Goal: Information Seeking & Learning: Understand process/instructions

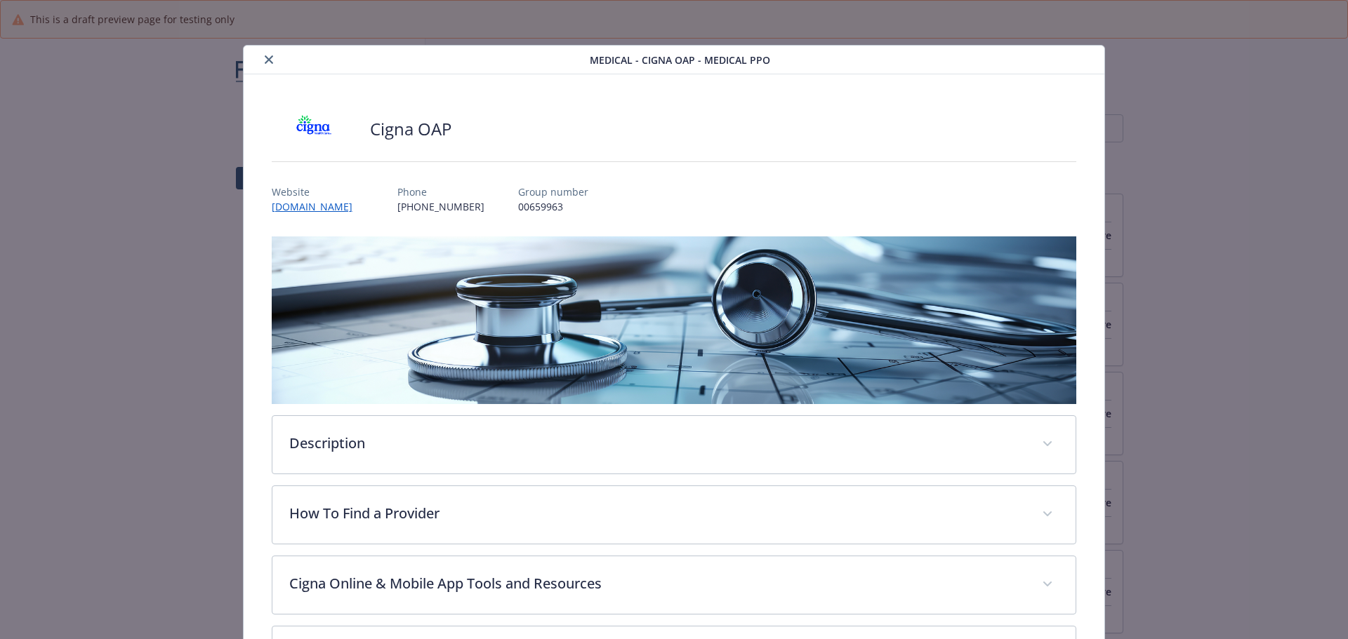
scroll to position [968, 0]
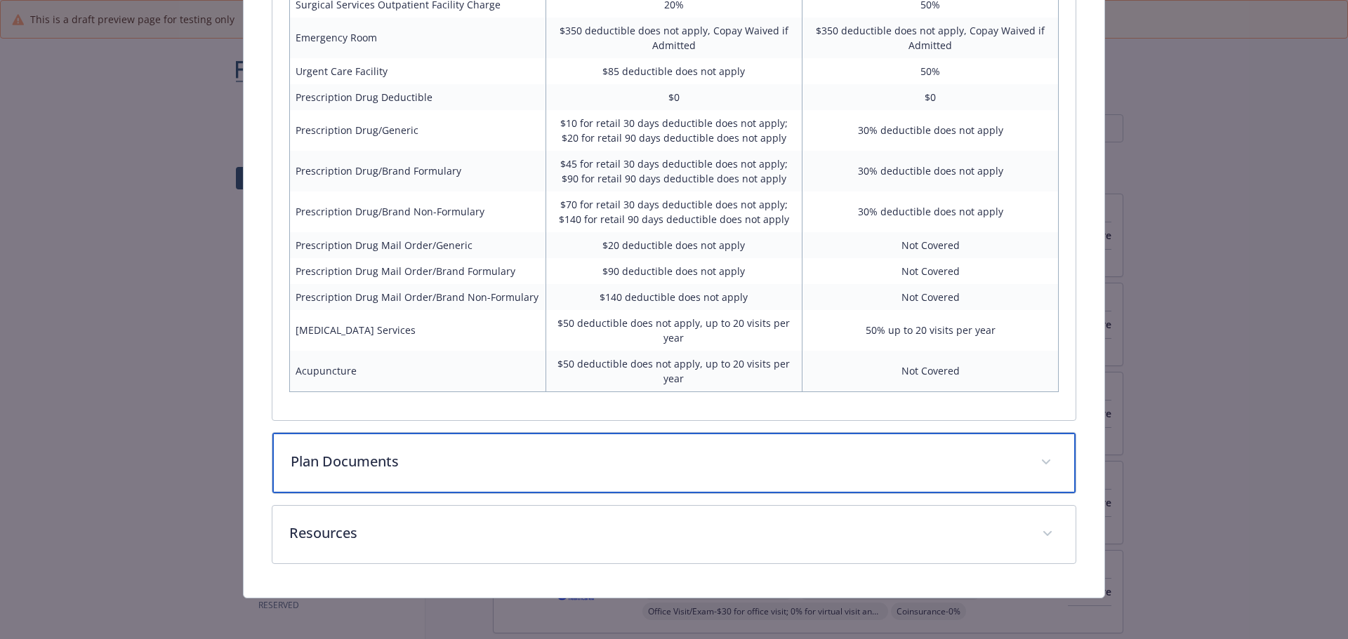
click at [584, 443] on div "Plan Documents" at bounding box center [674, 463] width 804 height 60
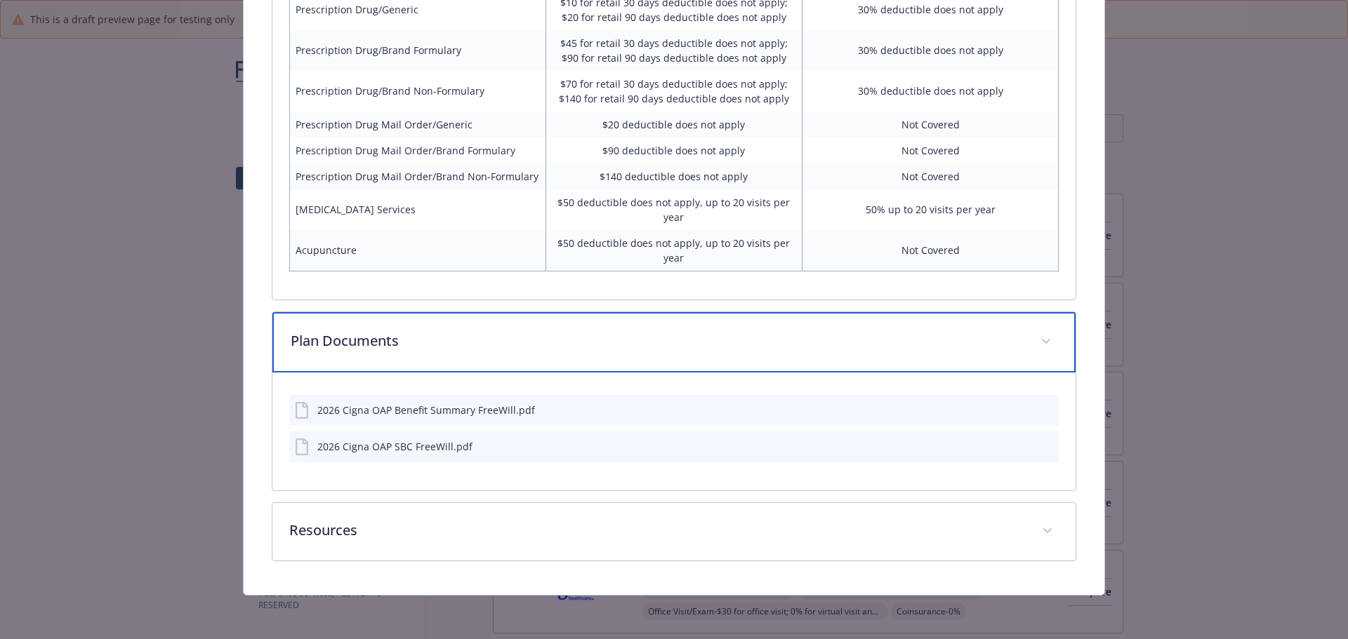
click at [568, 331] on p "Plan Documents" at bounding box center [657, 341] width 733 height 21
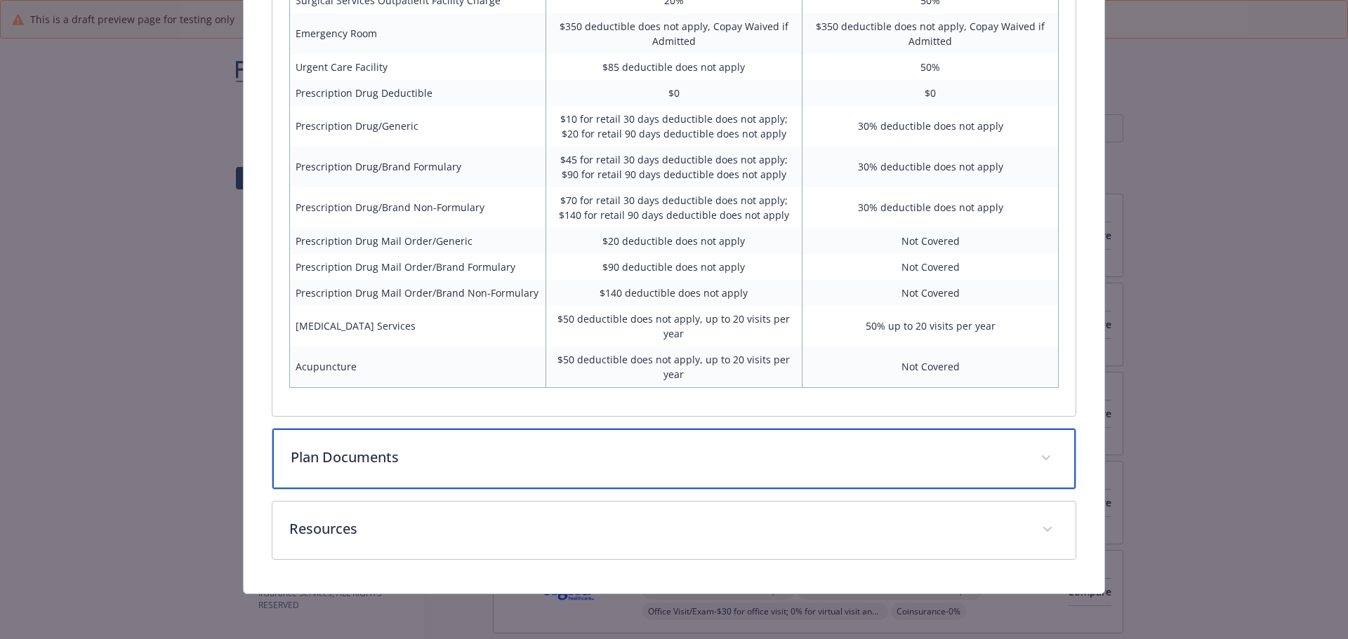
scroll to position [1108, 0]
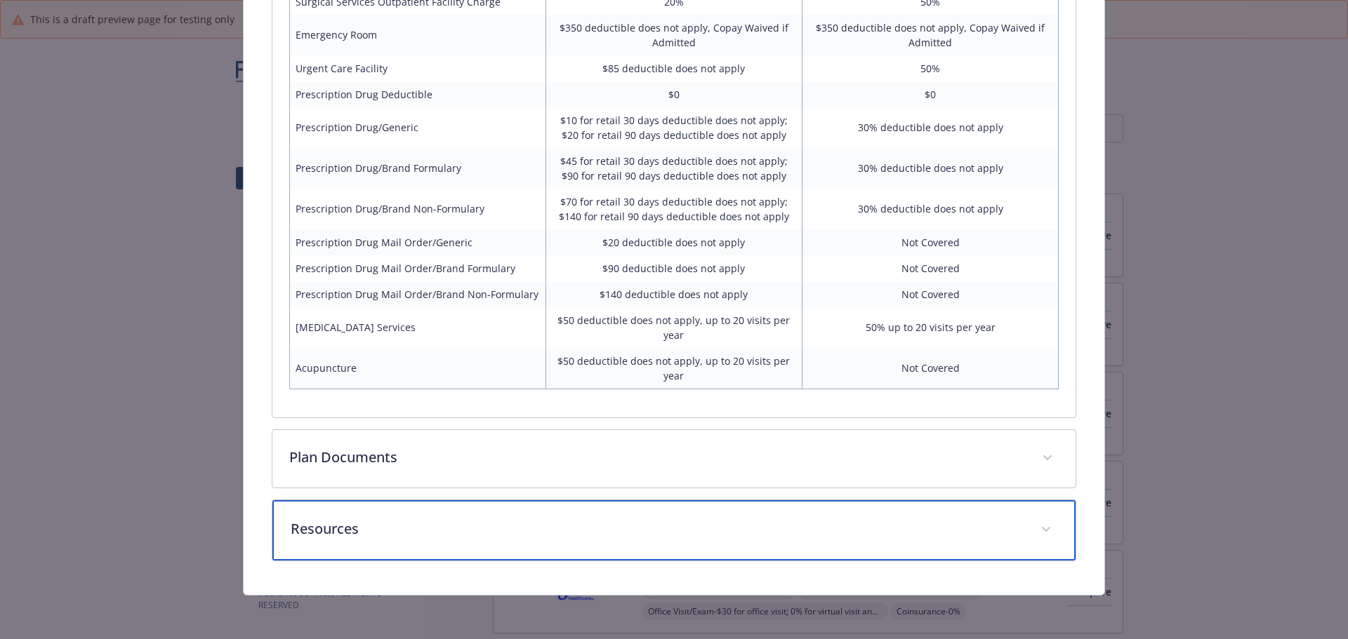
click at [576, 534] on p "Resources" at bounding box center [657, 529] width 733 height 21
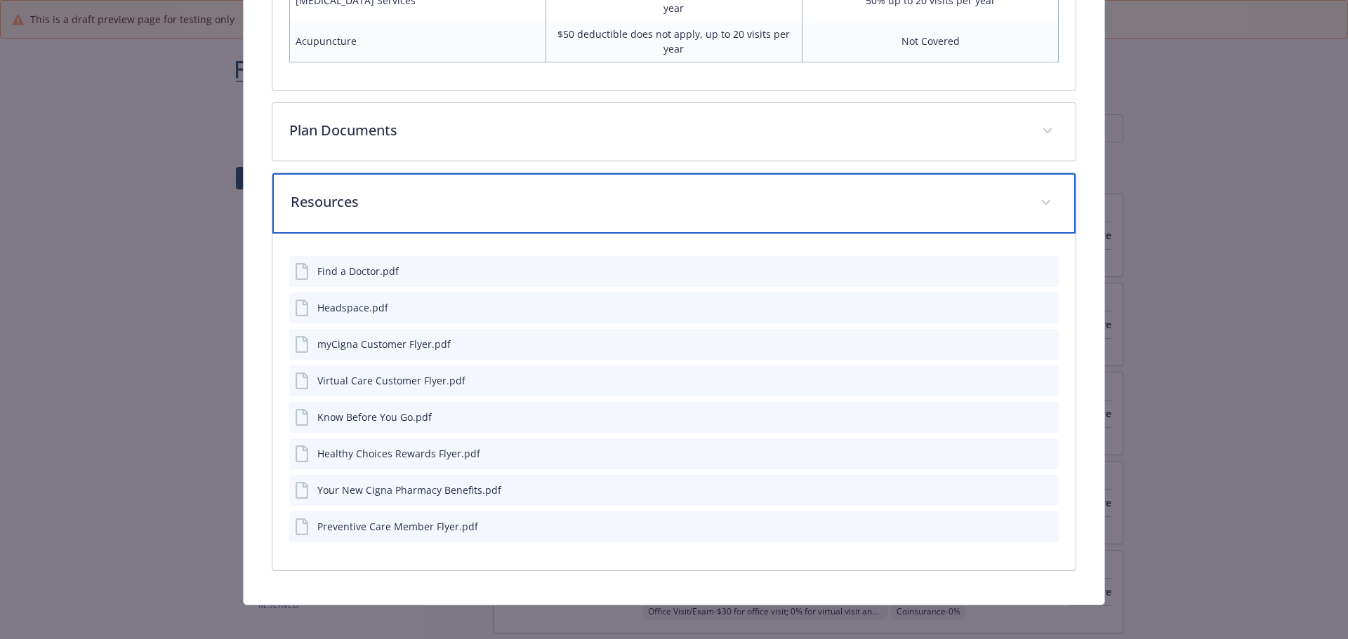
scroll to position [1445, 0]
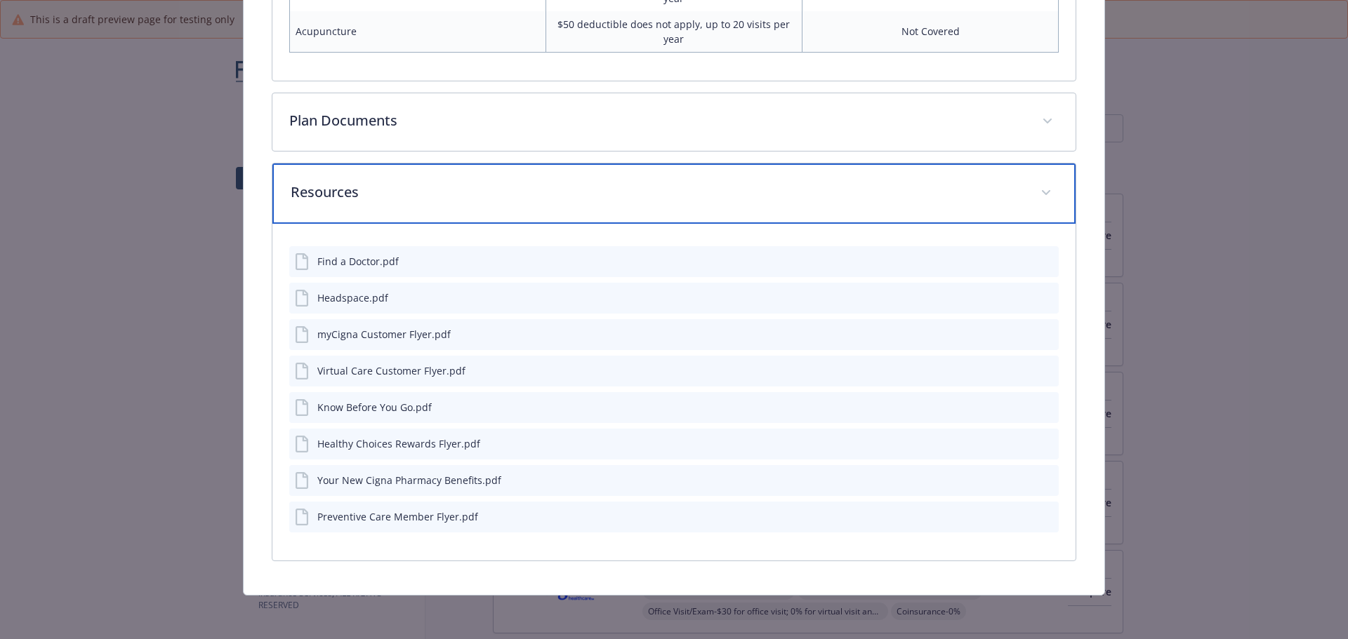
click at [464, 199] on p "Resources" at bounding box center [657, 192] width 733 height 21
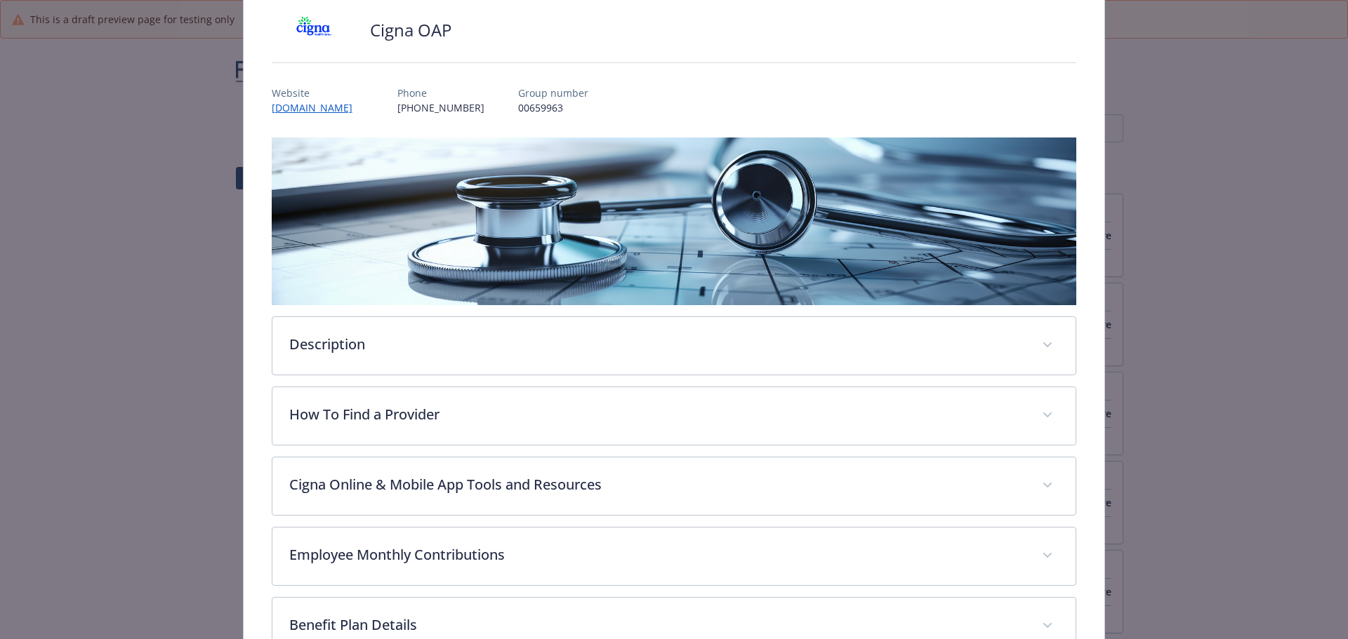
scroll to position [0, 0]
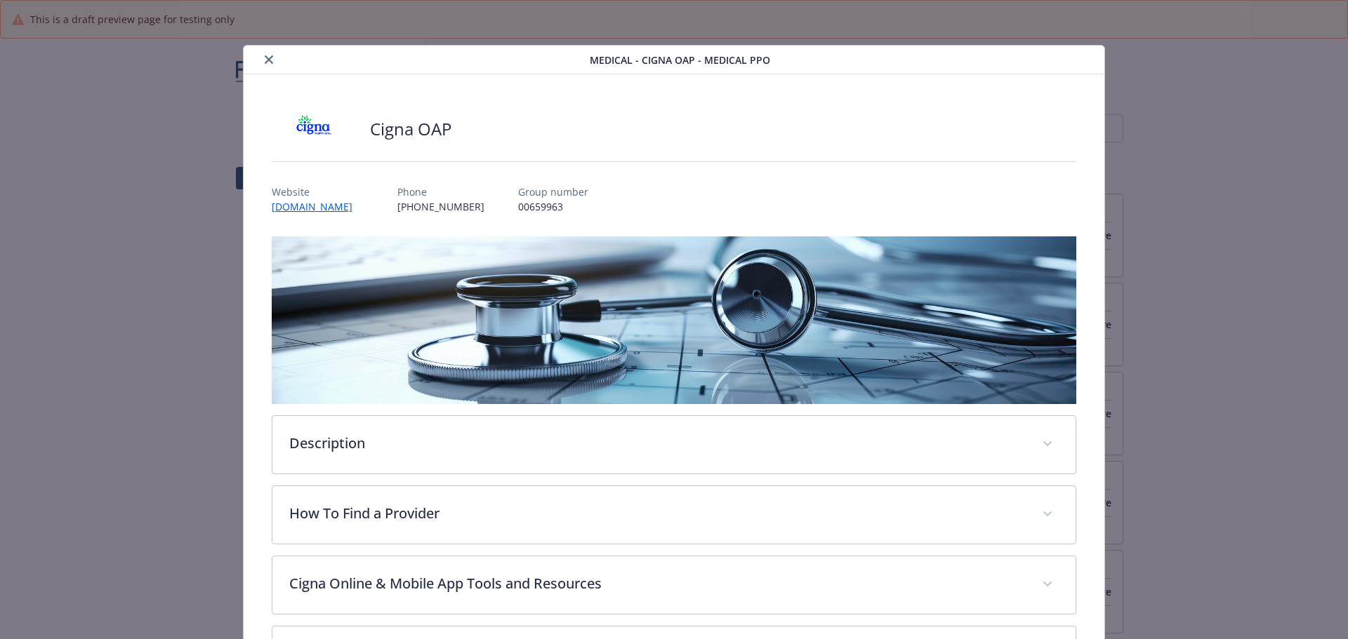
click at [267, 61] on icon "close" at bounding box center [269, 59] width 8 height 8
